Goal: Task Accomplishment & Management: Complete application form

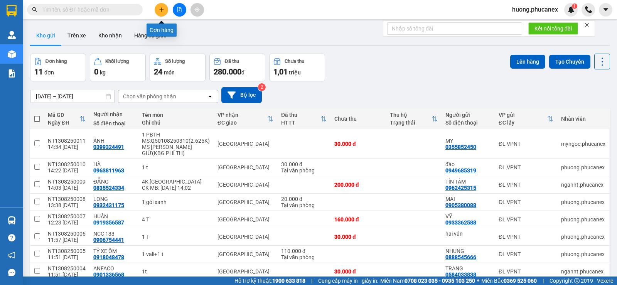
click at [165, 13] on button at bounding box center [161, 9] width 13 height 13
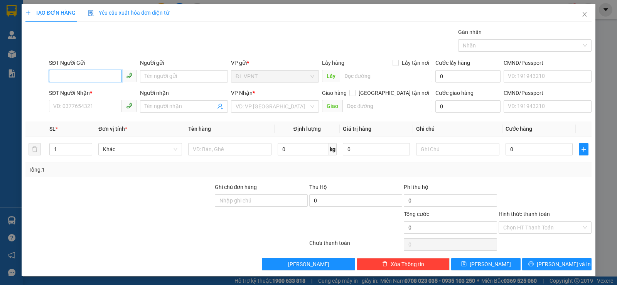
click at [107, 78] on input "SĐT Người Gửi" at bounding box center [85, 76] width 73 height 12
type input "0"
click at [93, 88] on div "0793569320 - MY" at bounding box center [92, 92] width 78 height 8
type input "0793569320"
type input "MY"
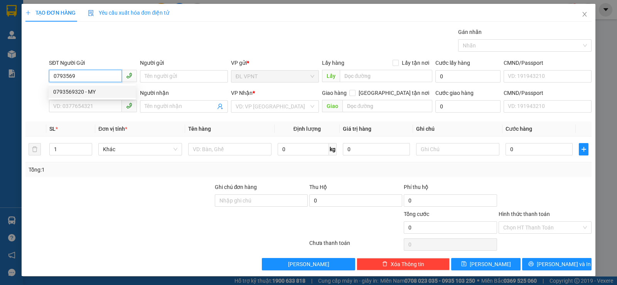
type input "0917457700"
type input "TRINH"
type input "0793569320"
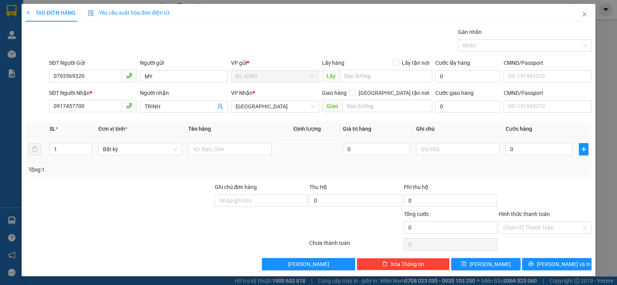
click at [204, 155] on div at bounding box center [229, 149] width 83 height 15
click at [202, 152] on input "text" at bounding box center [229, 149] width 83 height 12
paste input "ị"
type input "1 bịch xanh"
click at [519, 147] on input "0" at bounding box center [539, 149] width 67 height 12
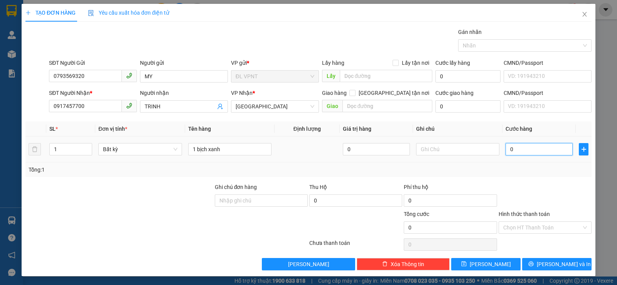
type input "2"
type input "20"
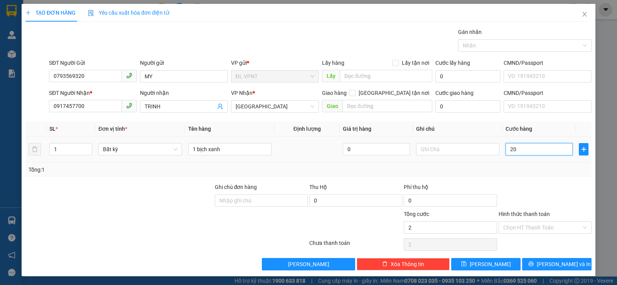
type input "20"
click at [544, 227] on input "Hình thức thanh toán" at bounding box center [542, 228] width 78 height 12
type input "20.000"
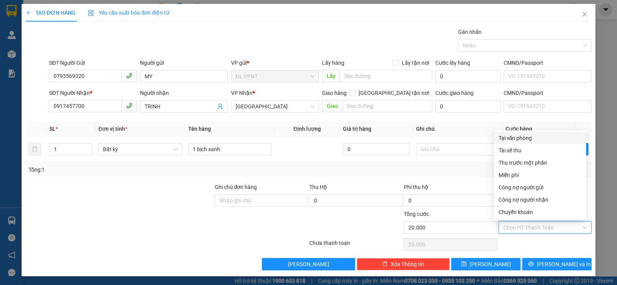
click at [527, 138] on div "Tại văn phòng" at bounding box center [540, 138] width 83 height 8
type input "0"
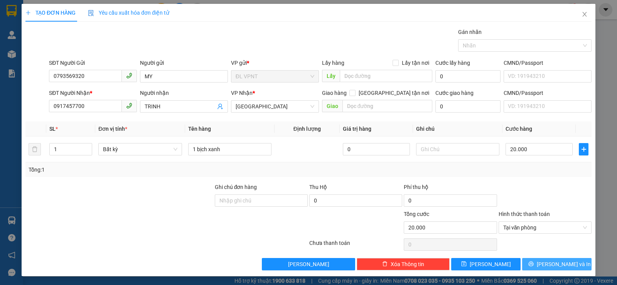
click at [546, 263] on span "[PERSON_NAME] và In" at bounding box center [564, 264] width 54 height 8
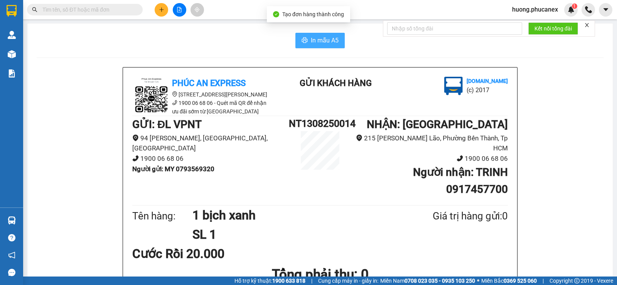
click at [313, 39] on span "In mẫu A5" at bounding box center [325, 40] width 28 height 10
click at [161, 11] on icon "plus" at bounding box center [161, 9] width 5 height 5
